Goal: Register for event/course

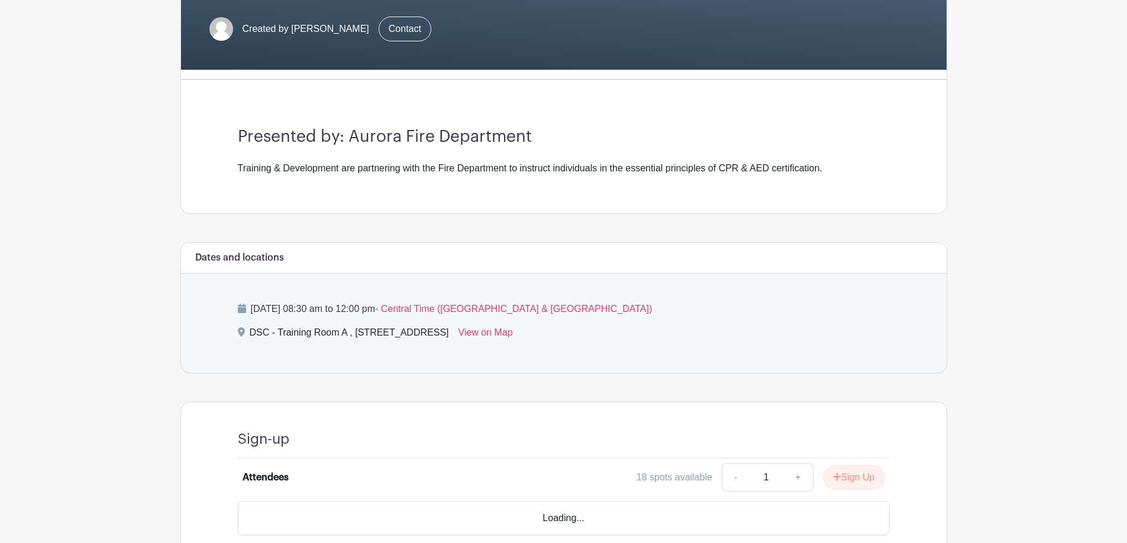
scroll to position [301, 0]
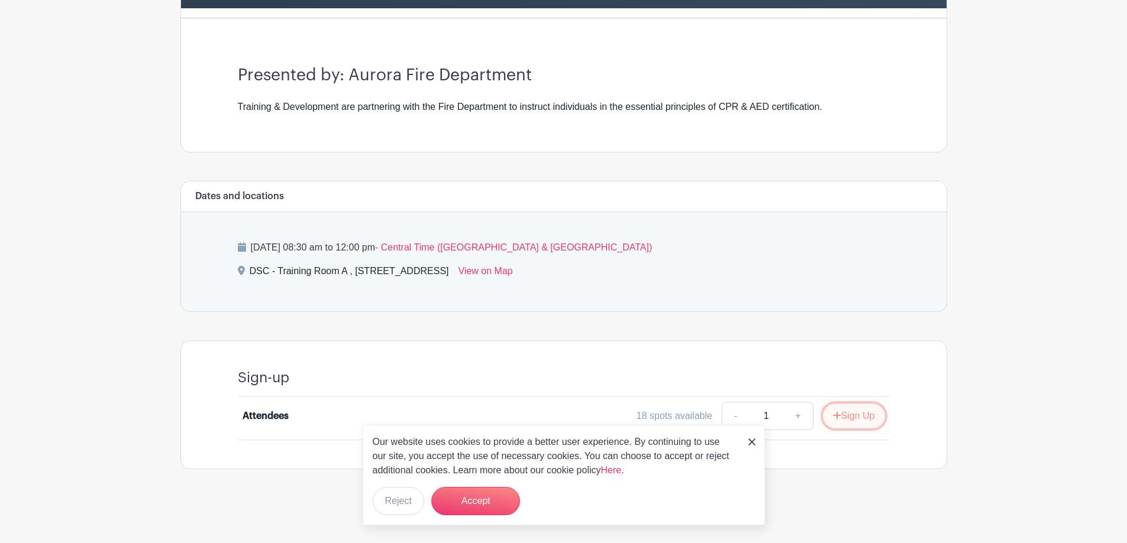
click at [869, 417] on button "Sign Up" at bounding box center [854, 416] width 62 height 25
click at [752, 442] on img at bounding box center [751, 442] width 7 height 7
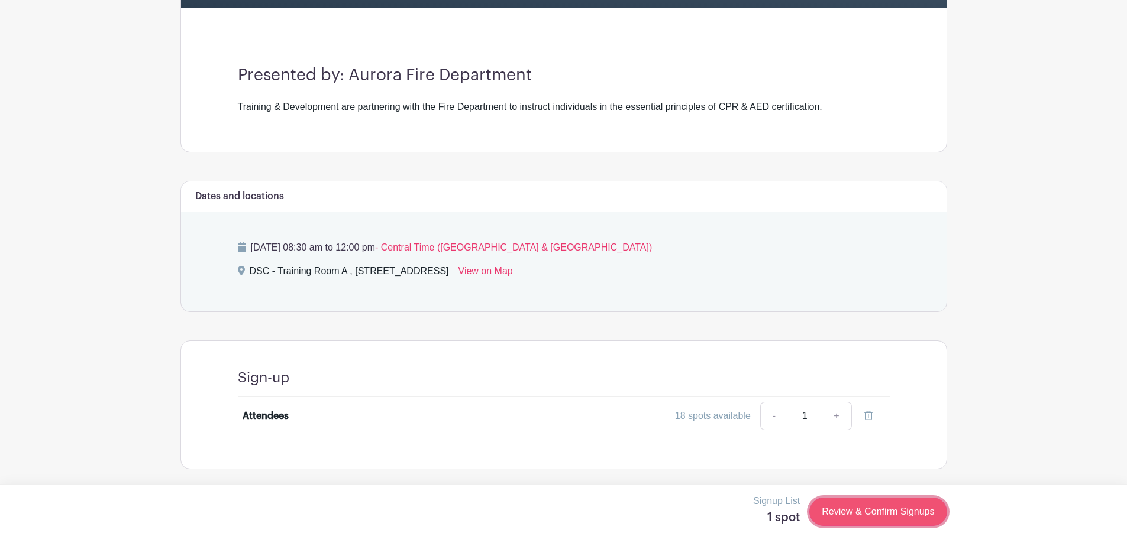
click at [883, 507] on link "Review & Confirm Signups" at bounding box center [877, 512] width 137 height 28
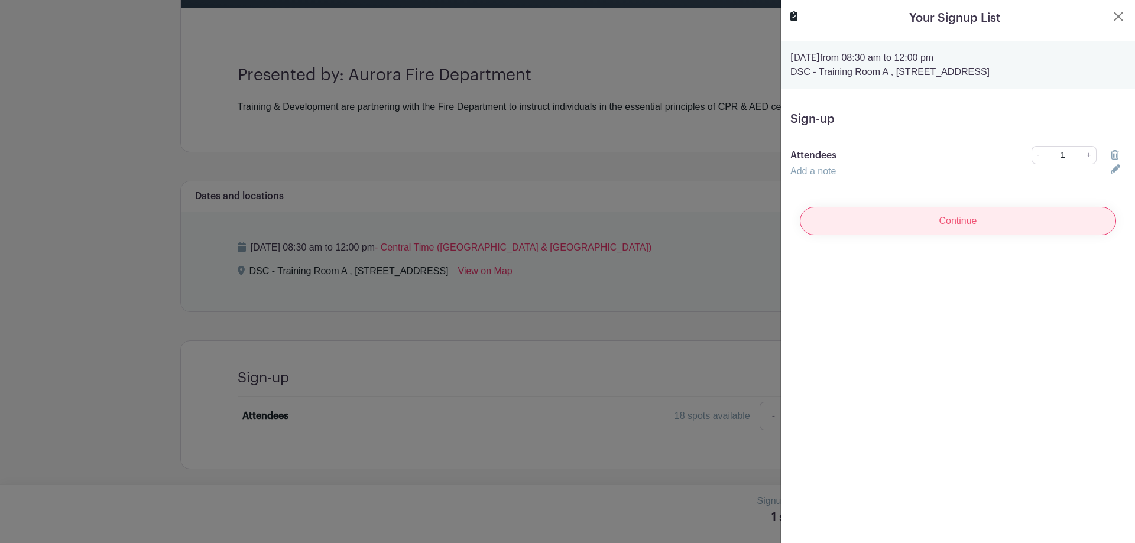
click at [934, 232] on input "Continue" at bounding box center [958, 221] width 316 height 28
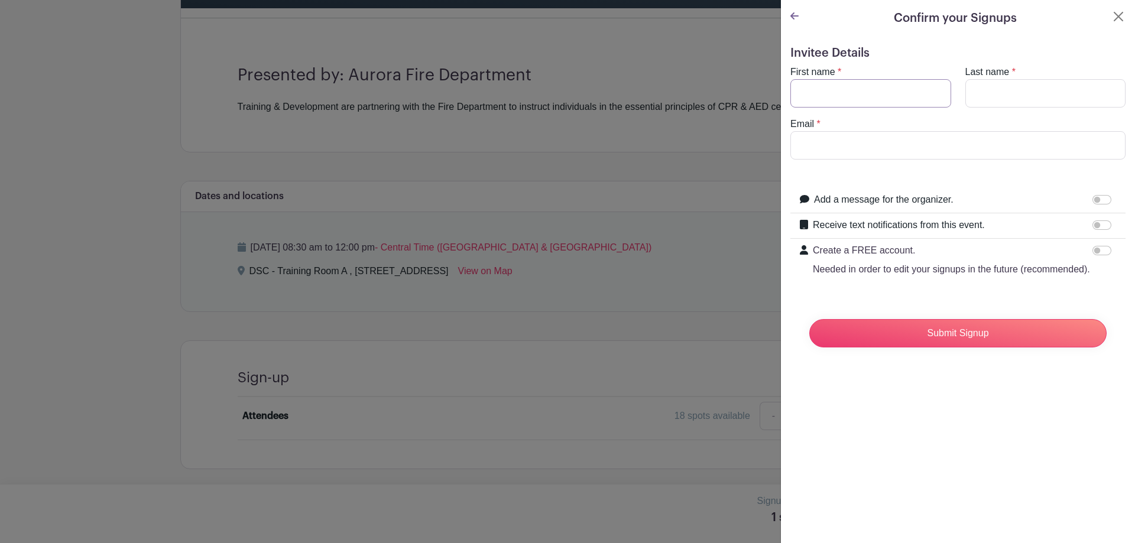
click at [875, 99] on input "First name" at bounding box center [871, 93] width 161 height 28
type input "Jonathan"
type input "Villanueva"
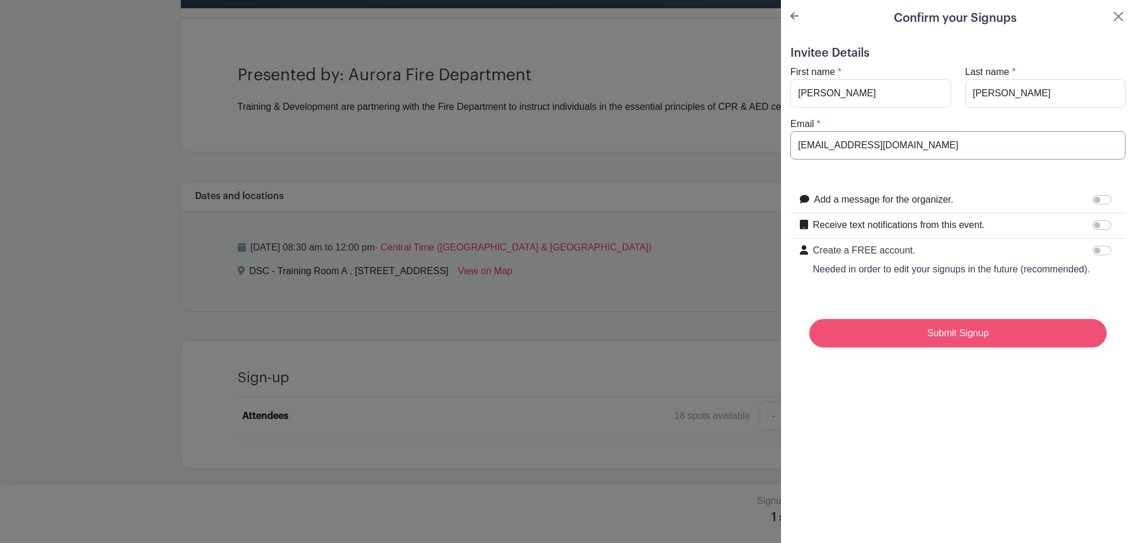
type input "villanuevaj@aurora.il.us"
click at [1020, 348] on input "Submit Signup" at bounding box center [958, 333] width 297 height 28
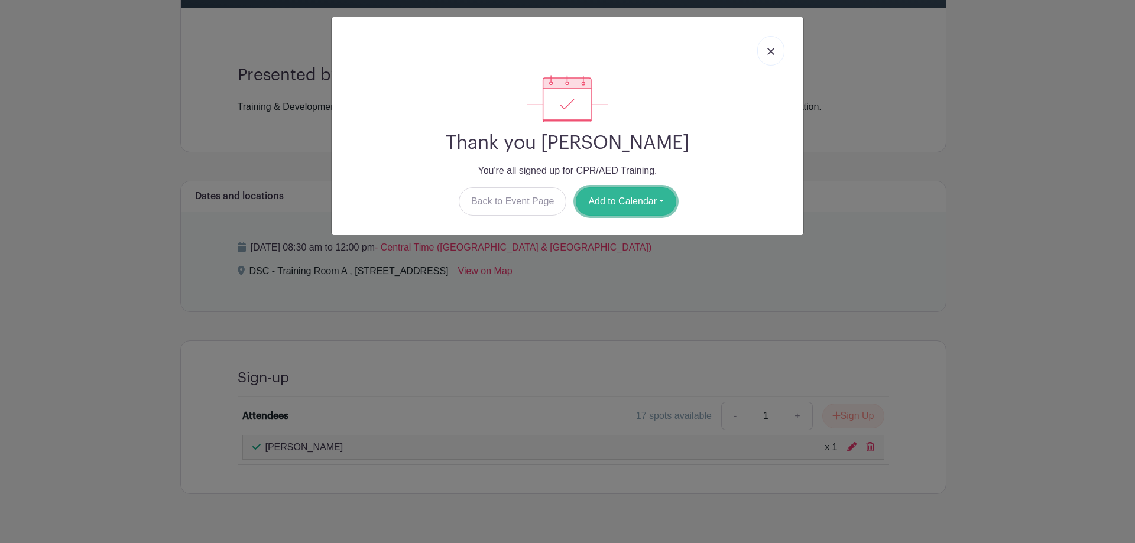
click at [646, 206] on button "Add to Calendar" at bounding box center [626, 201] width 101 height 28
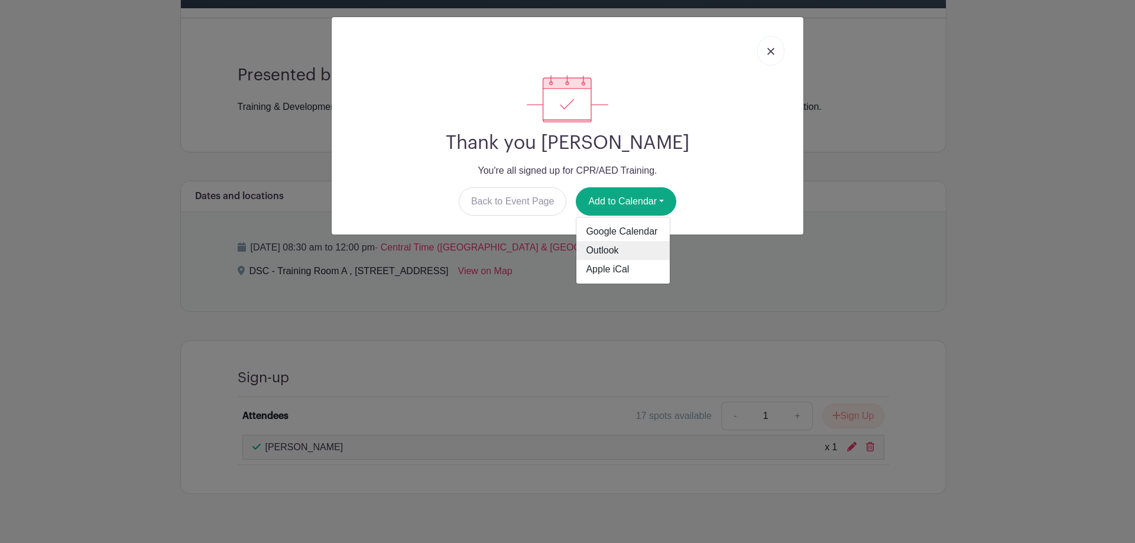
click at [633, 248] on link "Outlook" at bounding box center [623, 250] width 93 height 19
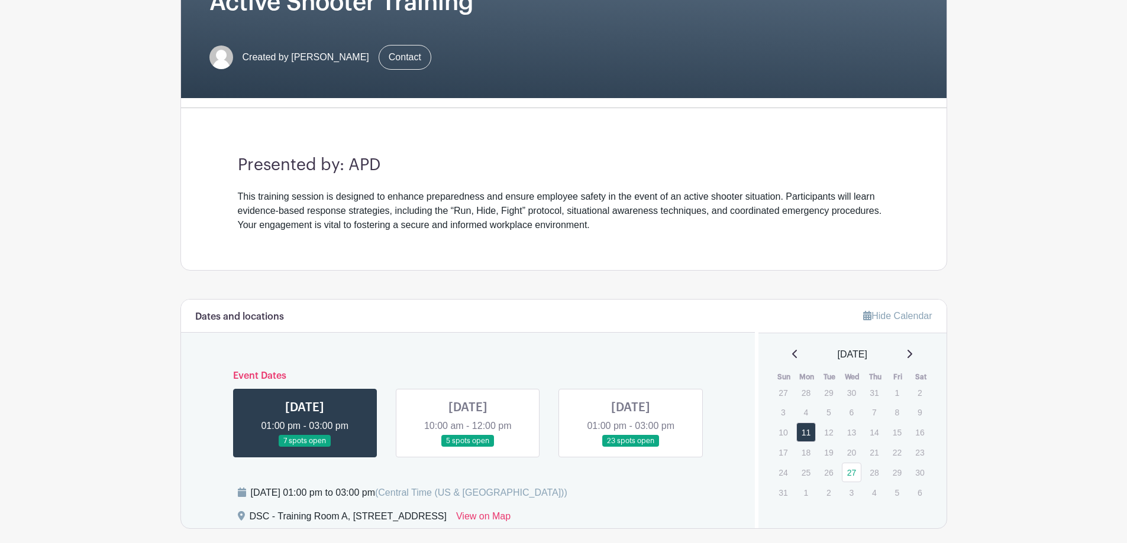
scroll to position [141, 0]
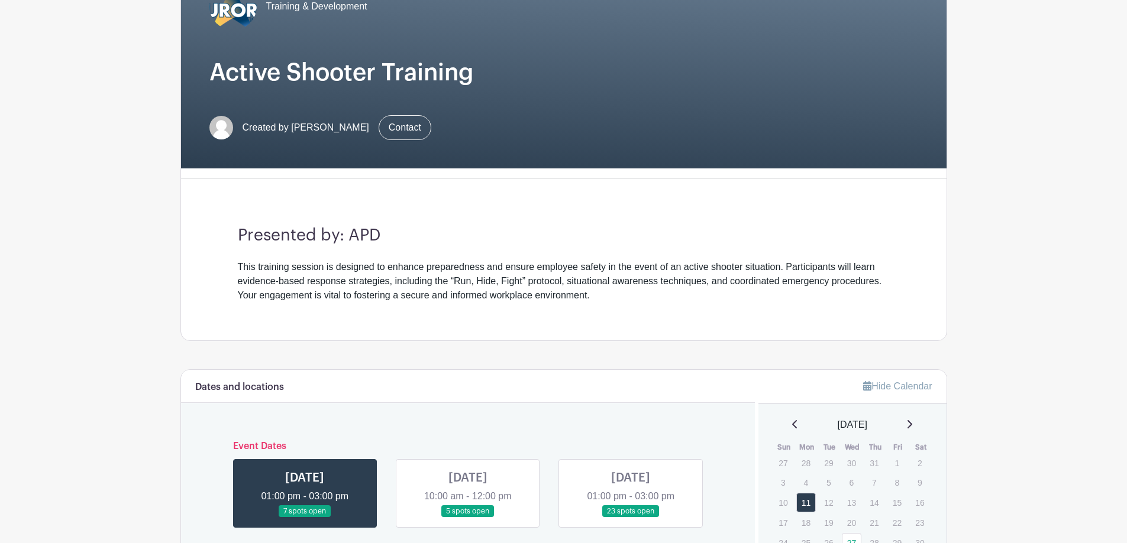
click at [630, 518] on link at bounding box center [630, 518] width 0 height 0
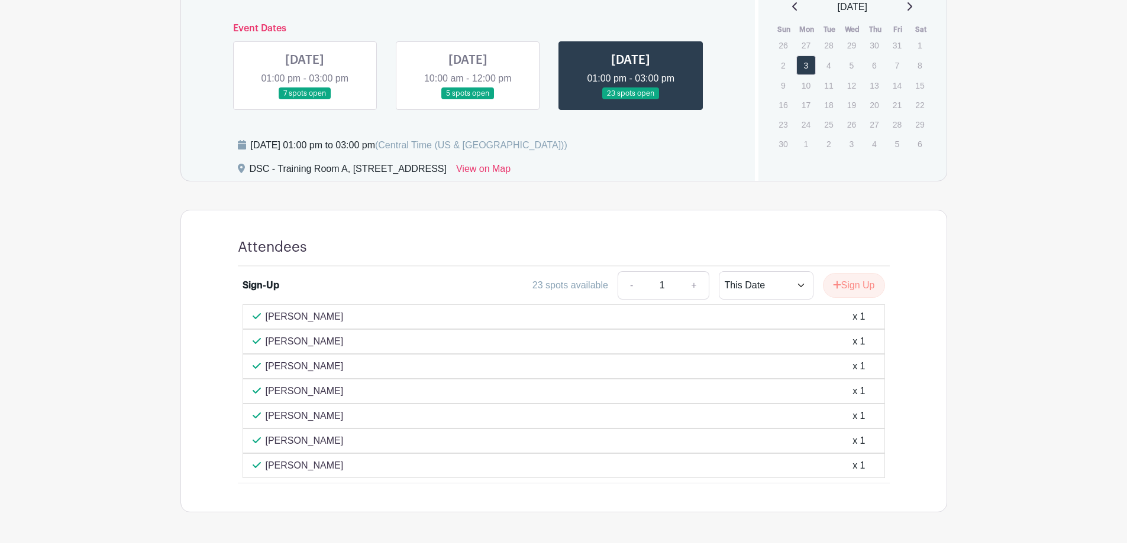
scroll to position [602, 0]
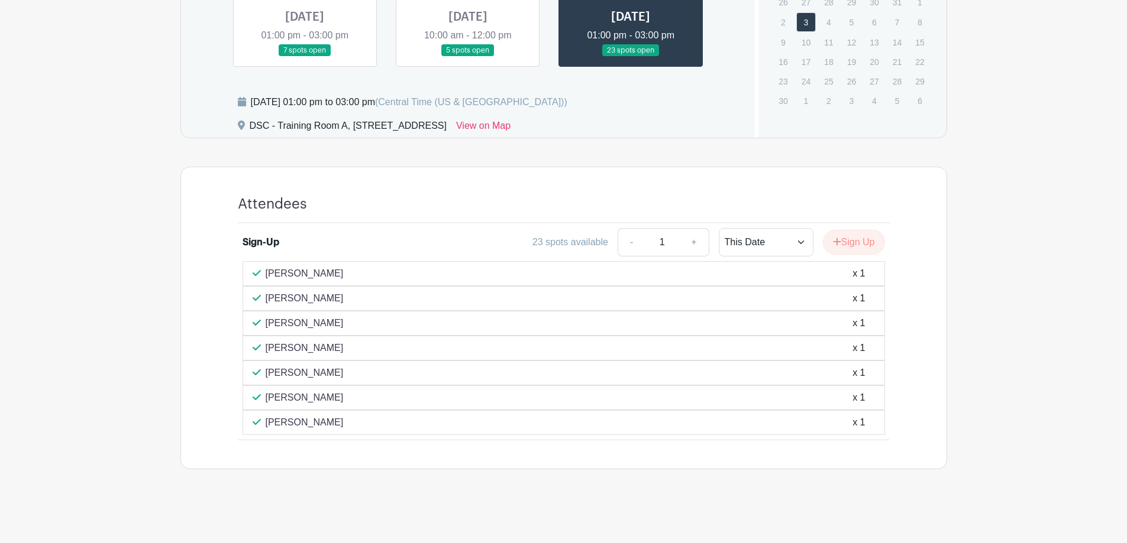
click at [242, 98] on icon at bounding box center [242, 101] width 8 height 9
click at [387, 347] on div "[PERSON_NAME] x 1" at bounding box center [564, 348] width 622 height 14
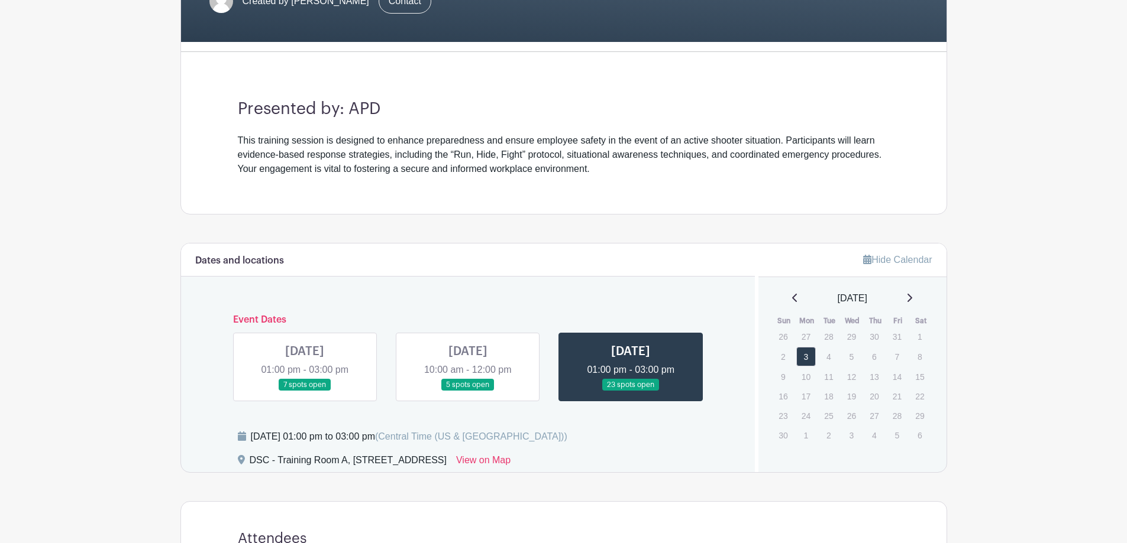
scroll to position [414, 0]
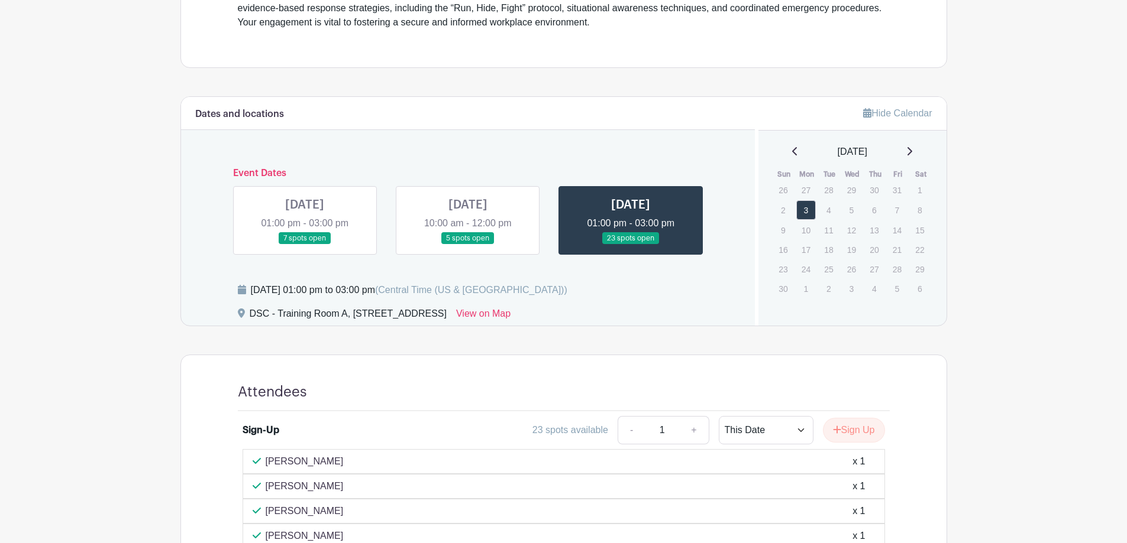
drag, startPoint x: 633, startPoint y: 233, endPoint x: 740, endPoint y: 156, distance: 131.3
click at [740, 156] on div "Dates and locations Event Dates [DATE] 01:00 pm - 03:00 pm 7 spots open [DATE] …" at bounding box center [468, 211] width 574 height 229
click at [630, 245] on link at bounding box center [630, 245] width 0 height 0
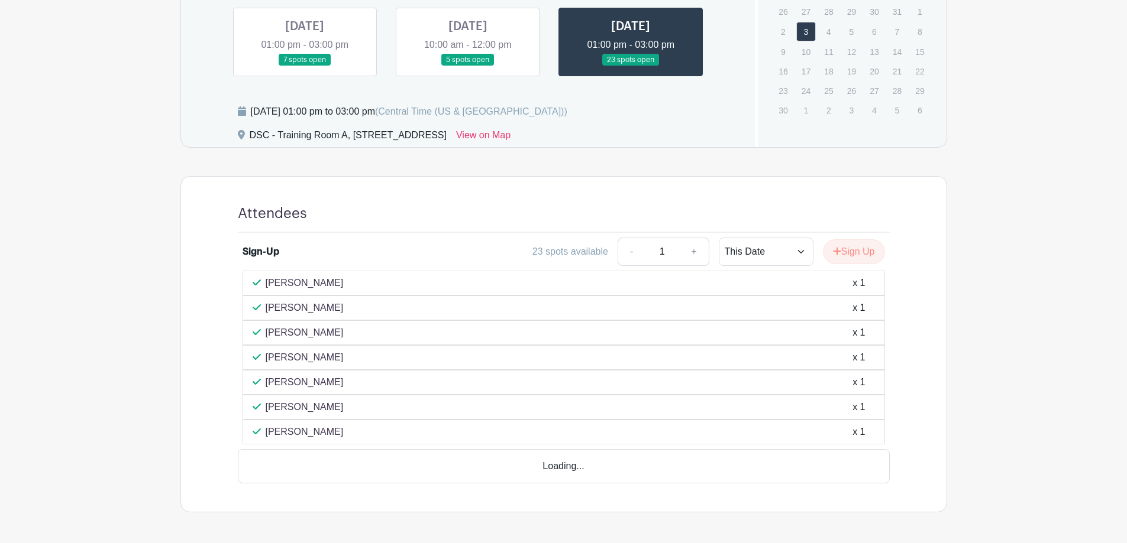
scroll to position [602, 0]
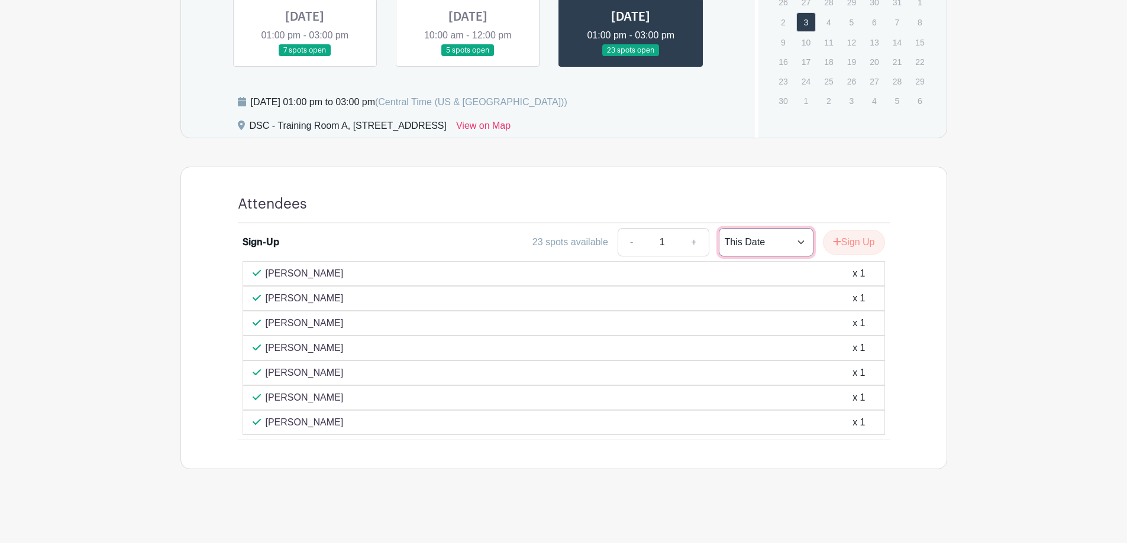
click at [792, 249] on select "This Date Select Dates" at bounding box center [765, 242] width 95 height 28
click at [799, 181] on div "Attendees Sign-Up 23 spots available - 1 + This Date Select Dates Select Dates …" at bounding box center [563, 318] width 708 height 302
click at [865, 237] on button "Sign Up" at bounding box center [854, 242] width 62 height 25
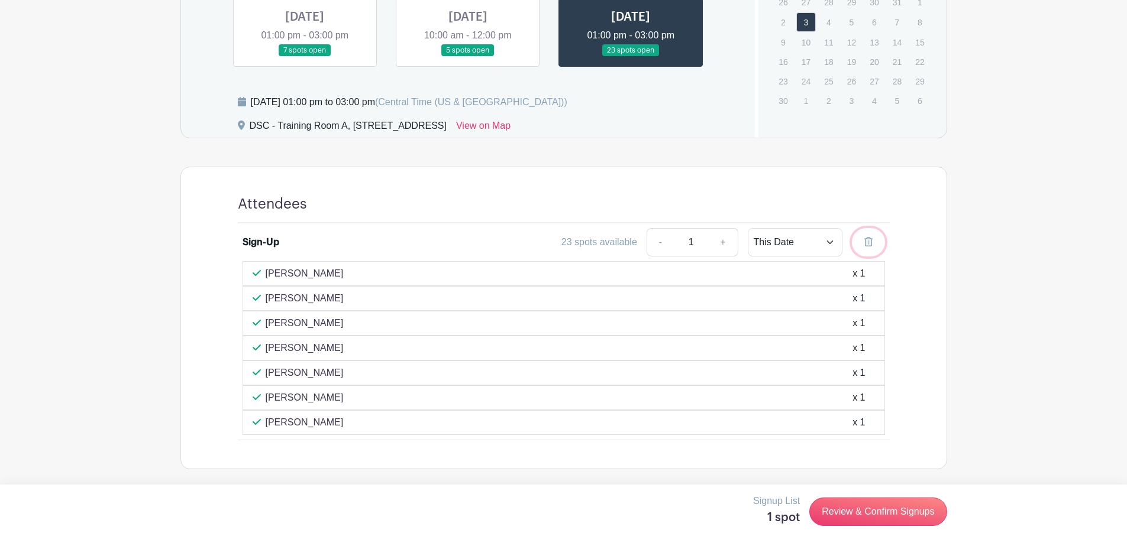
click at [865, 235] on link at bounding box center [868, 242] width 33 height 28
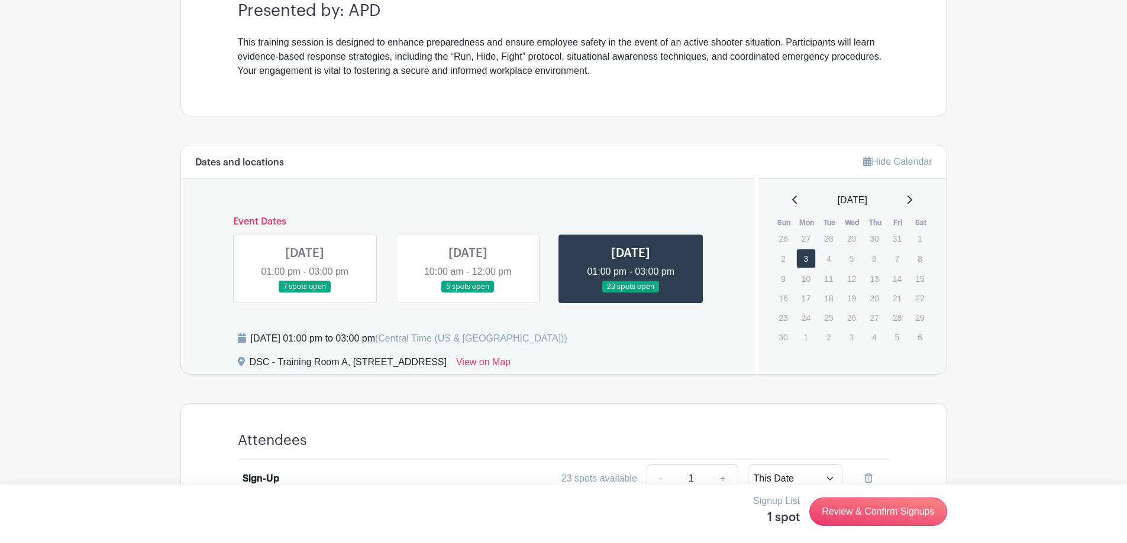
scroll to position [11, 0]
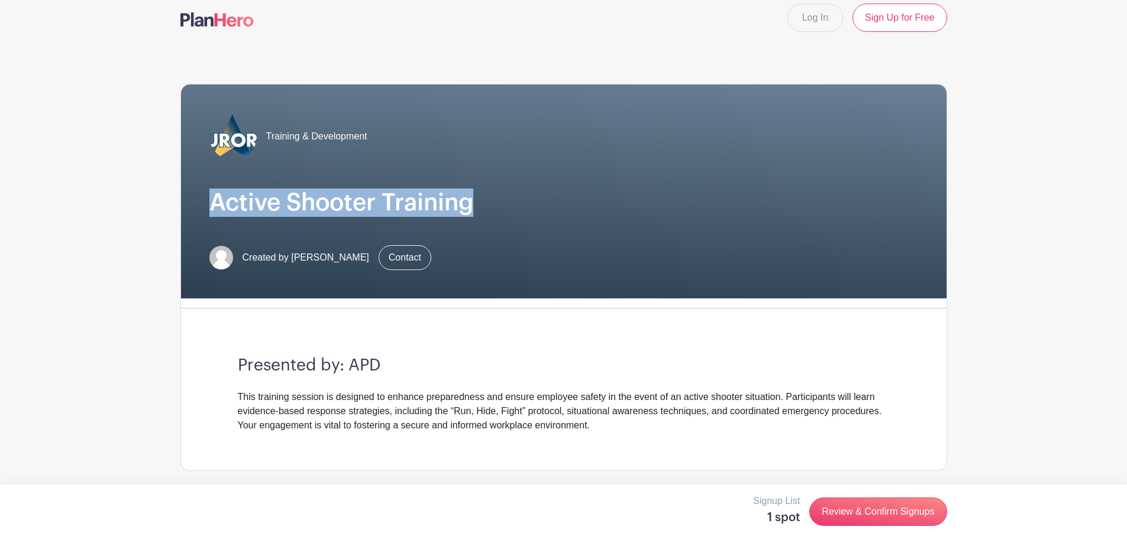
drag, startPoint x: 488, startPoint y: 202, endPoint x: 204, endPoint y: 206, distance: 284.5
click at [204, 206] on div "Training & Development Active Shooter Training Created by [PERSON_NAME] Contact" at bounding box center [563, 192] width 765 height 214
copy h1 "Active Shooter Training"
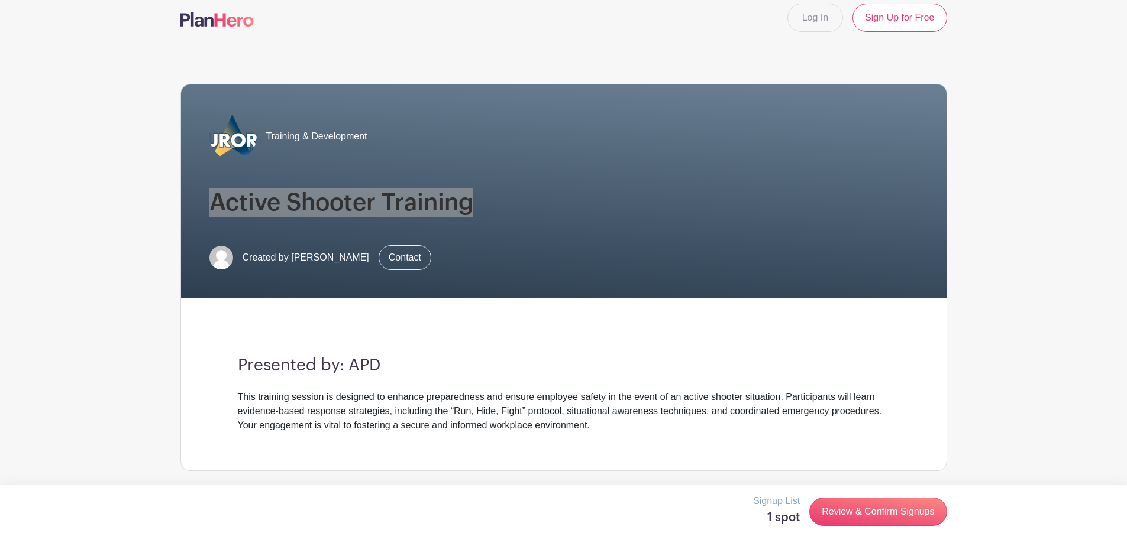
scroll to position [365, 0]
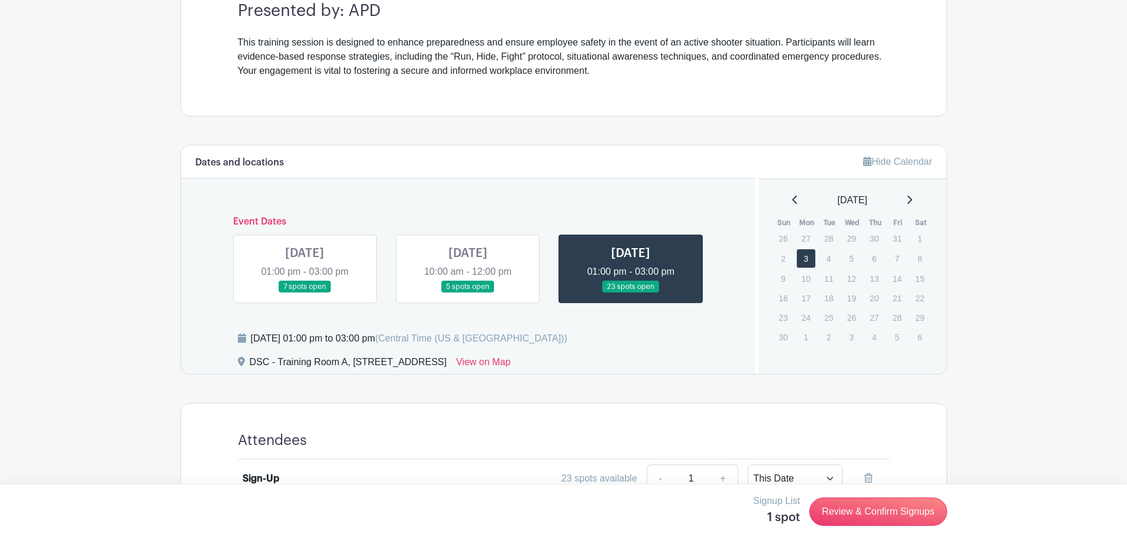
drag, startPoint x: 250, startPoint y: 358, endPoint x: 507, endPoint y: 368, distance: 257.4
click at [507, 368] on div "DSC - Training Room A, [STREET_ADDRESS] View on Map" at bounding box center [489, 364] width 503 height 19
copy div "DSC - Training Room A, [STREET_ADDRESS]"
click at [386, 143] on div "Training & Development Active Shooter Training Created by [PERSON_NAME] Contact…" at bounding box center [563, 198] width 766 height 1015
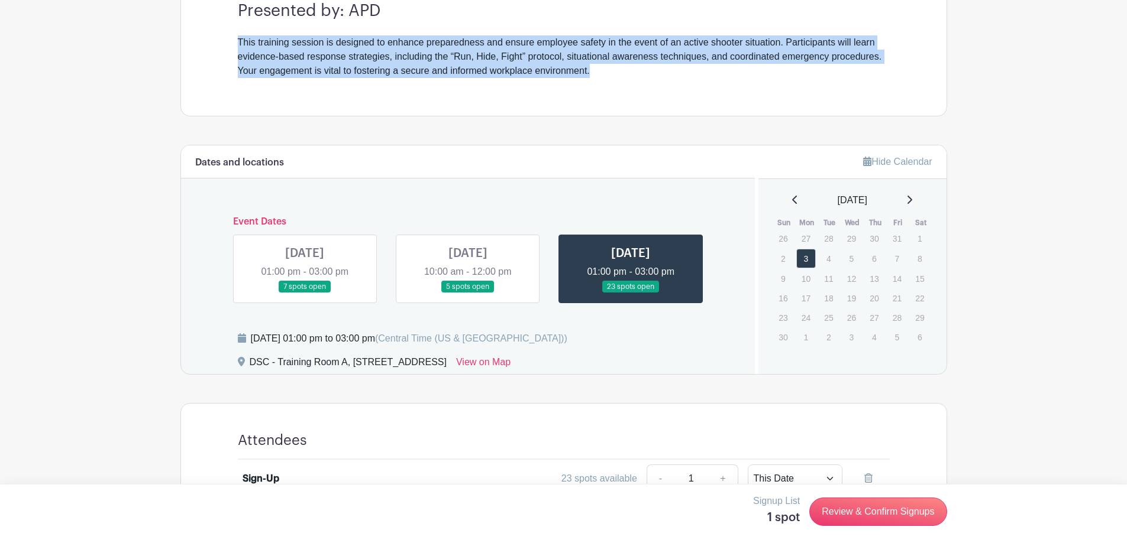
drag, startPoint x: 235, startPoint y: 38, endPoint x: 655, endPoint y: 95, distance: 424.3
click at [655, 95] on div "Presented by: APD This training session is designed to enhance preparedness and…" at bounding box center [563, 39] width 708 height 153
copy div "This training session is designed to enhance preparedness and ensure employee s…"
